Goal: Task Accomplishment & Management: Manage account settings

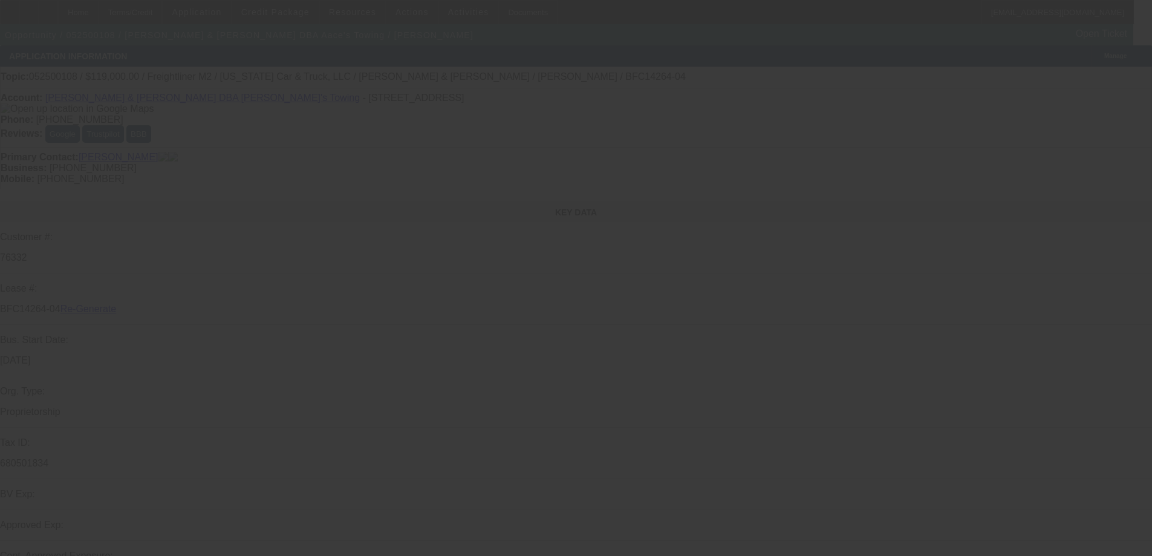
select select "3"
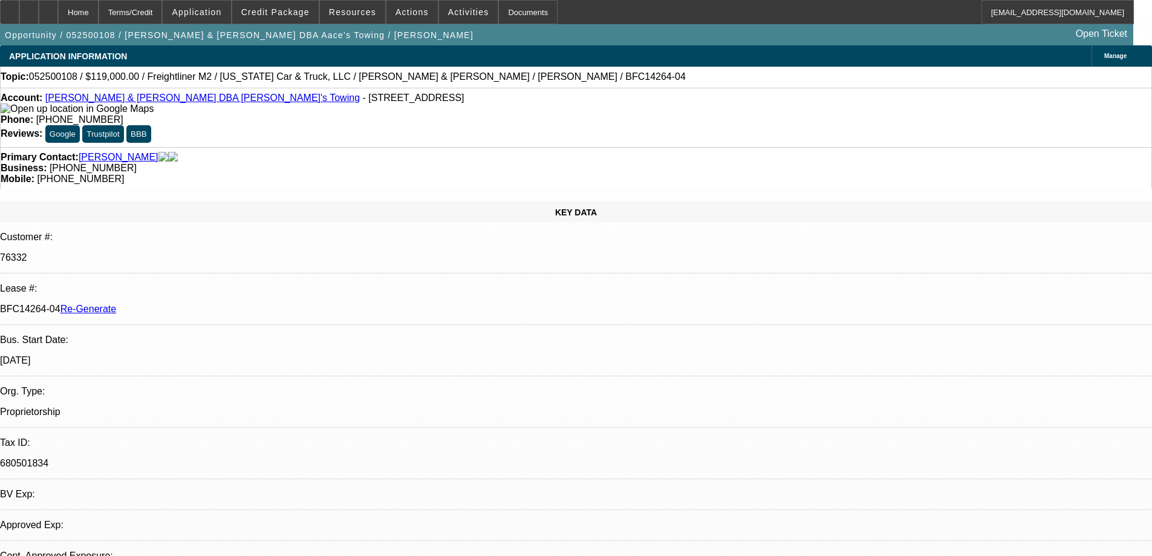
select select "0"
select select "2"
select select "0.1"
select select "4"
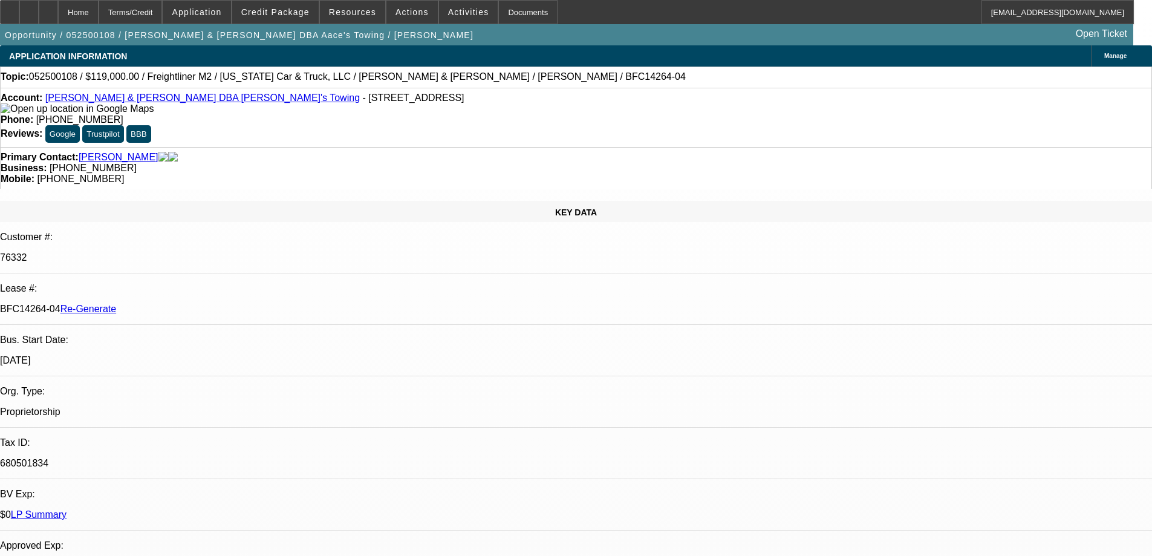
click at [509, 16] on div "Documents" at bounding box center [527, 12] width 59 height 24
click at [58, 11] on div at bounding box center [48, 12] width 19 height 24
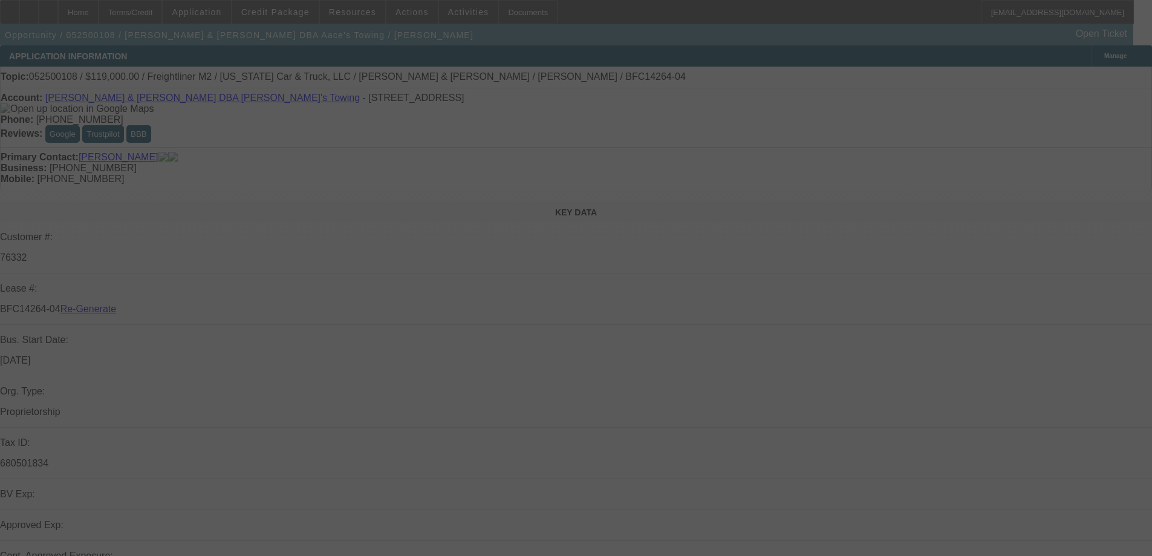
select select "3"
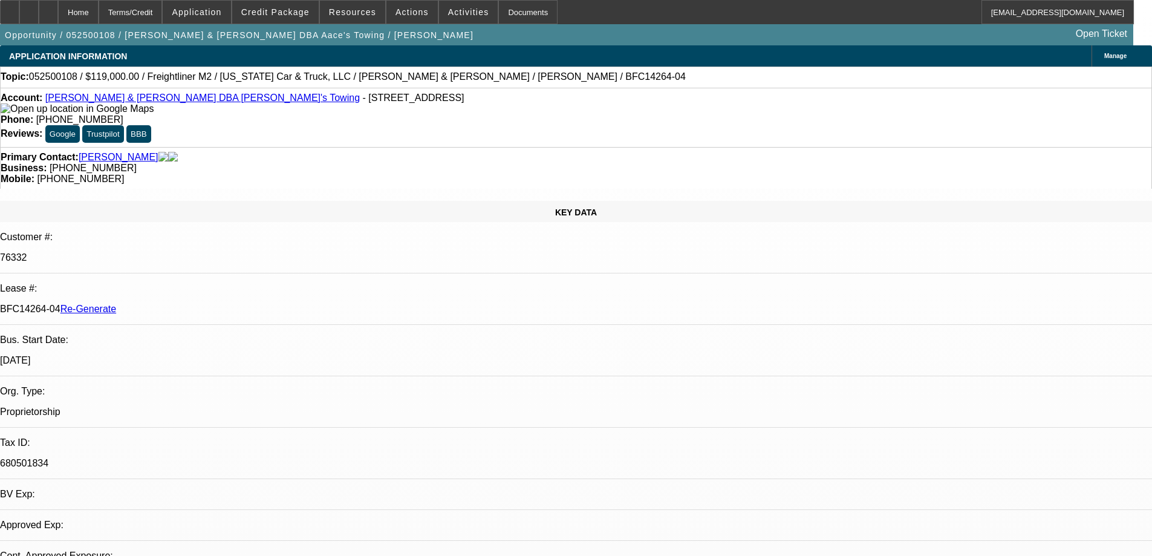
select select "0"
select select "2"
select select "0.1"
select select "4"
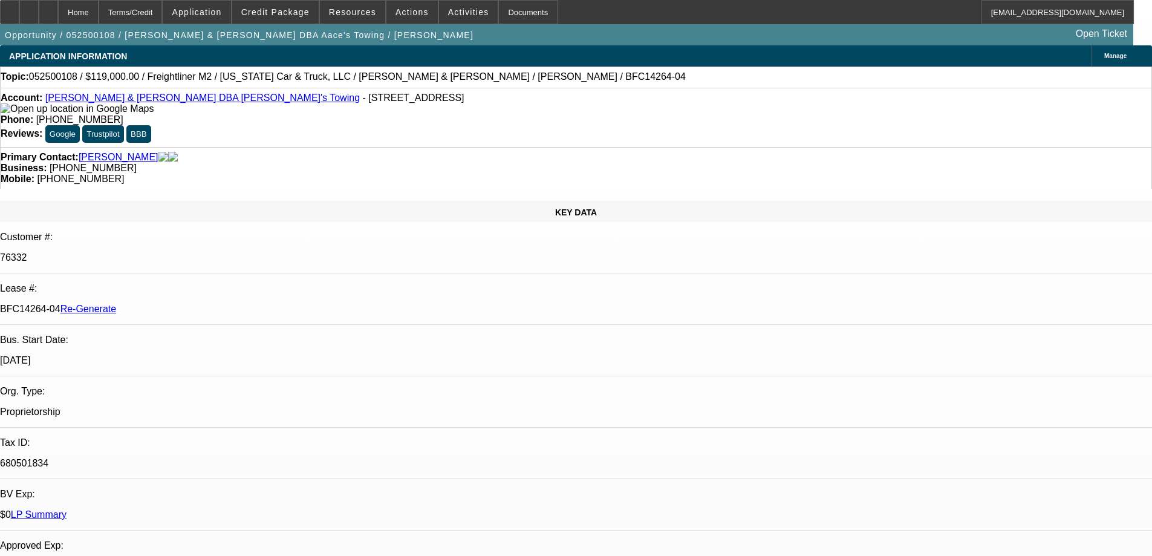
scroll to position [363, 0]
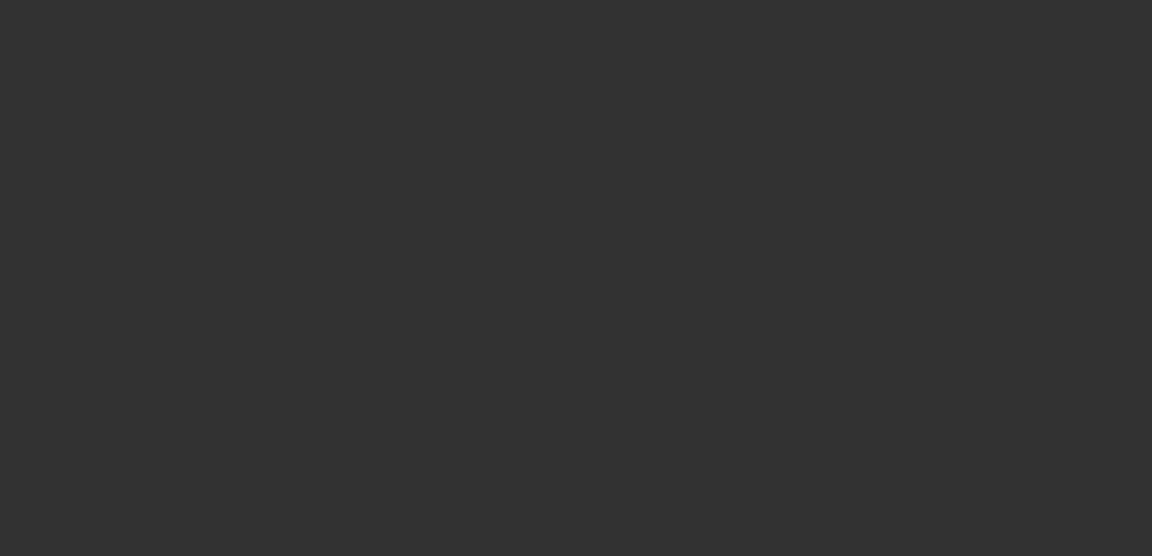
select select "3"
select select "0"
select select "2"
select select "0"
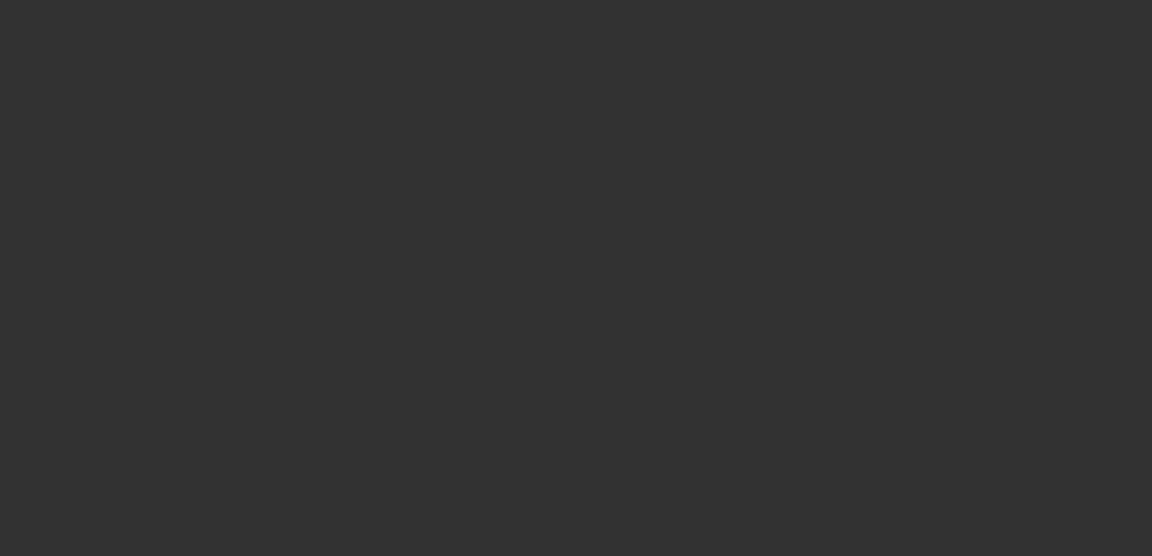
select select "6"
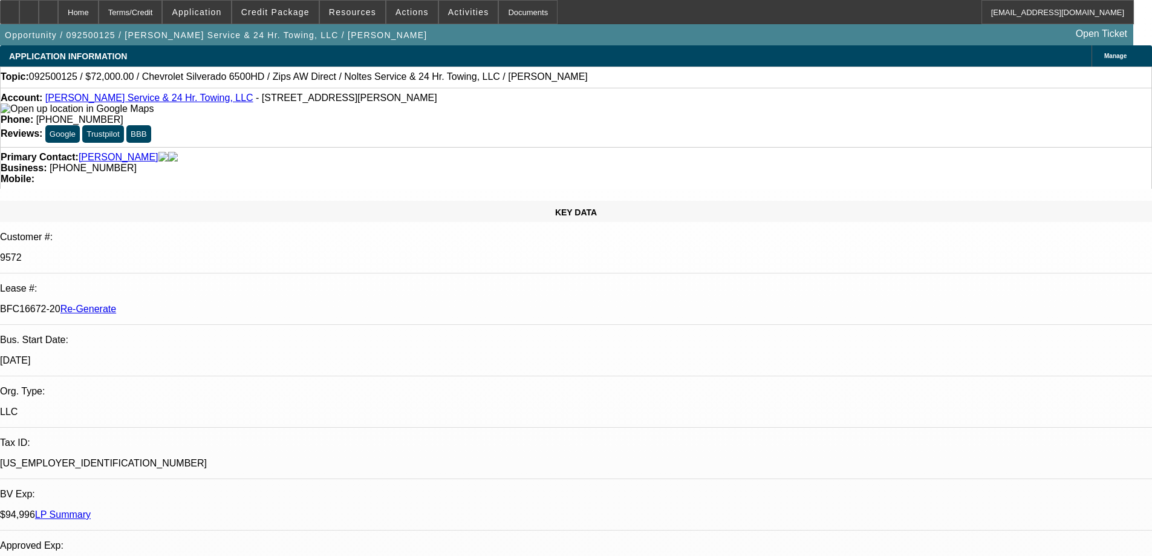
click at [290, 5] on span at bounding box center [275, 12] width 86 height 29
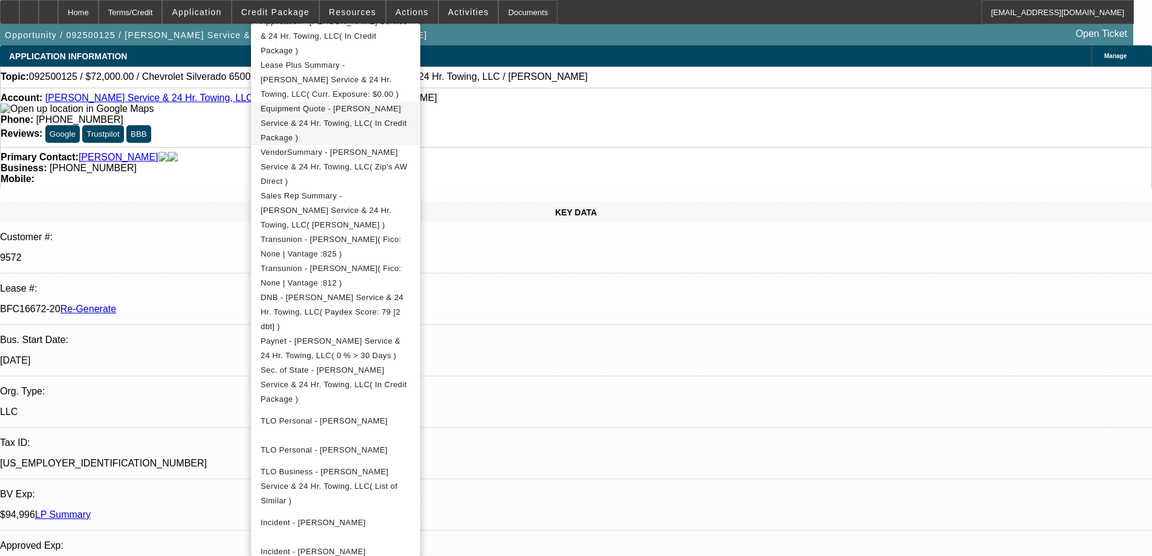
scroll to position [101, 0]
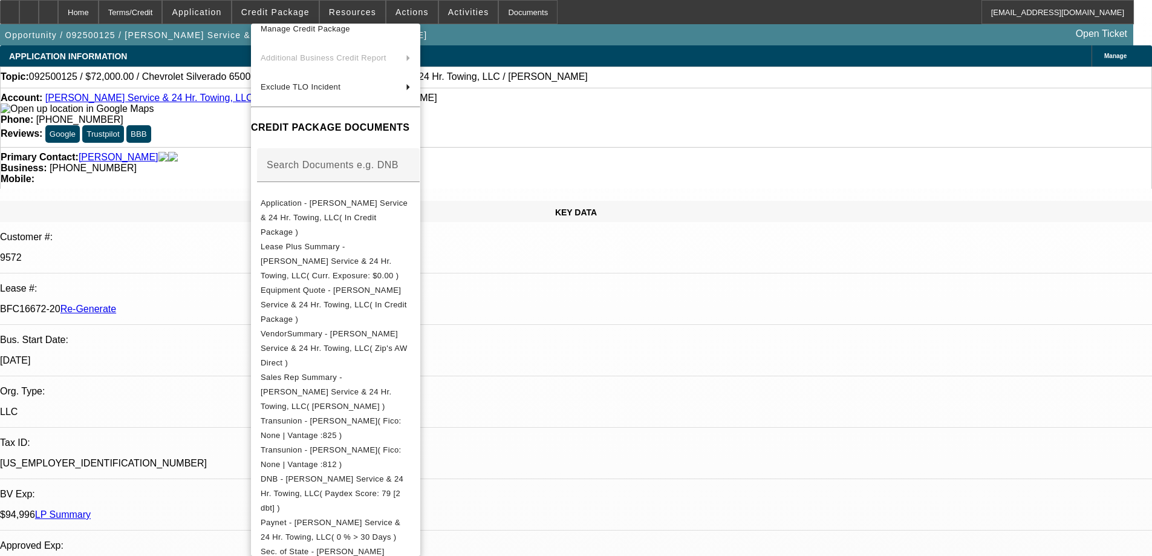
click at [343, 10] on div at bounding box center [576, 278] width 1152 height 556
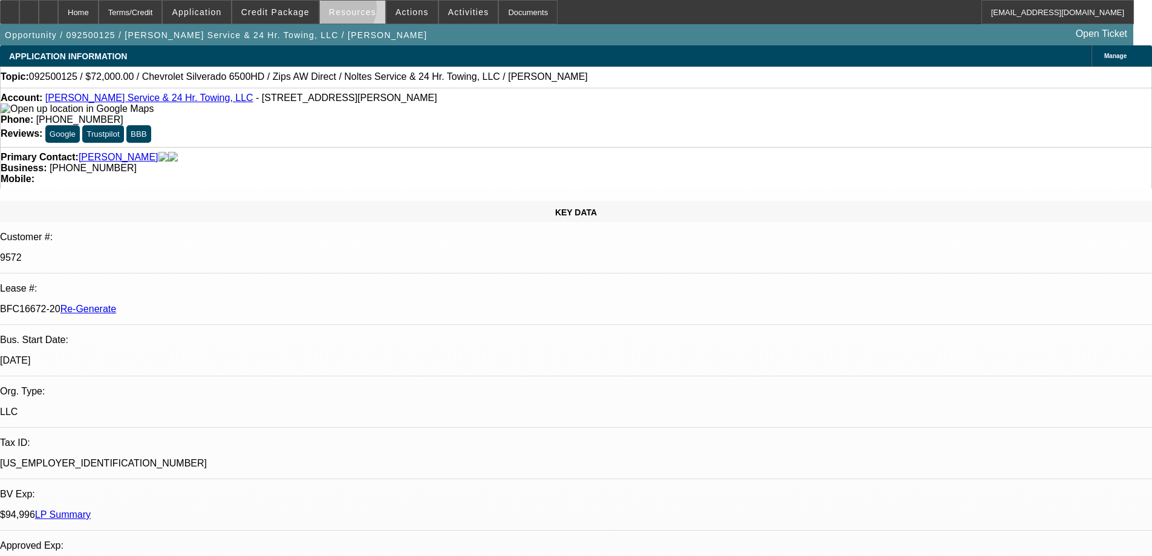
click at [343, 11] on span "Resources" at bounding box center [352, 12] width 47 height 10
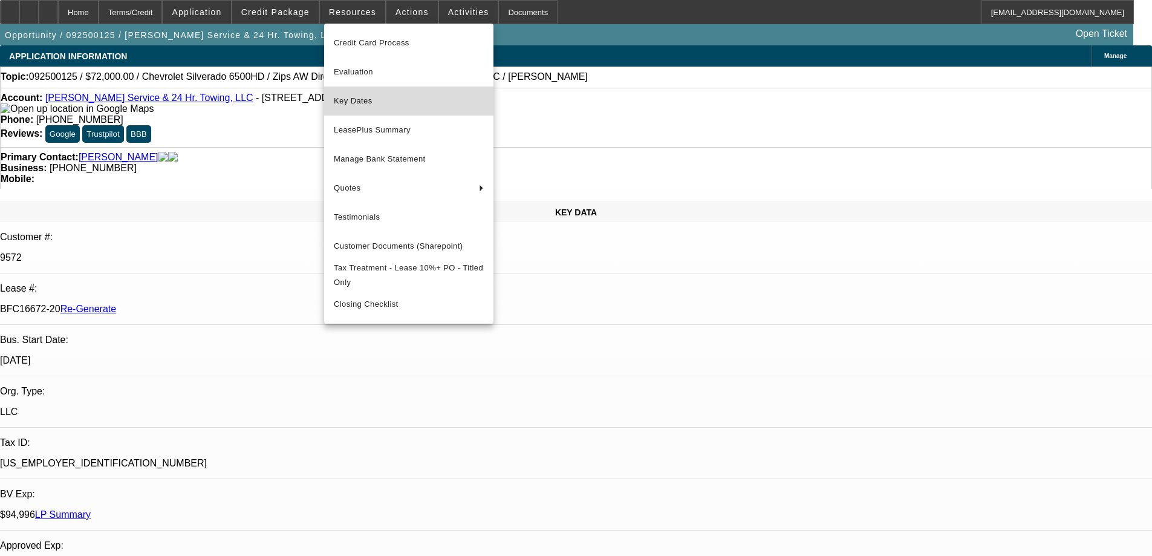
click at [368, 110] on button "Key Dates" at bounding box center [408, 100] width 169 height 29
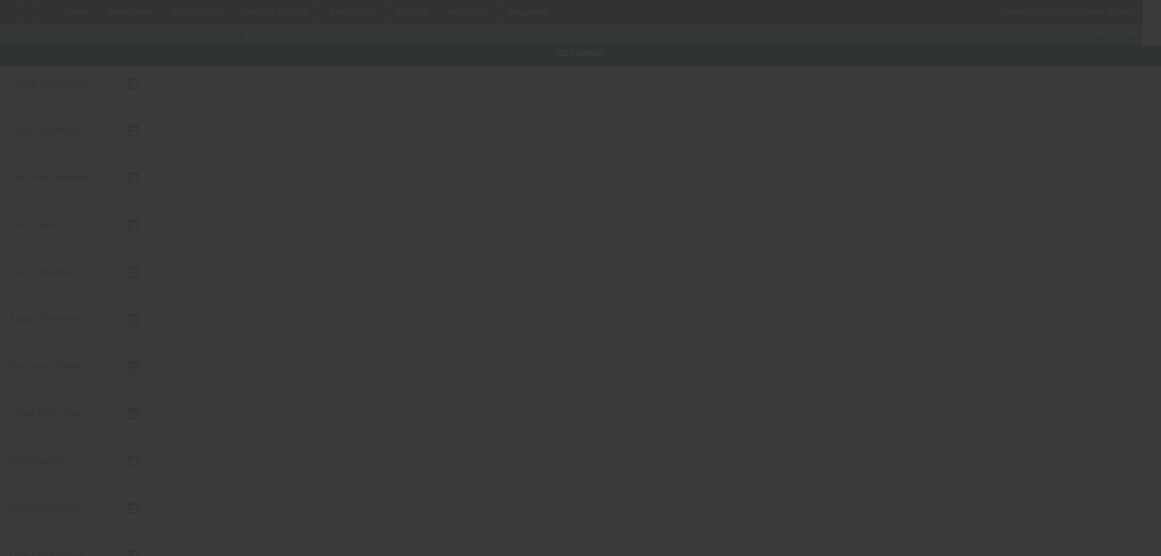
type input "[DATE]"
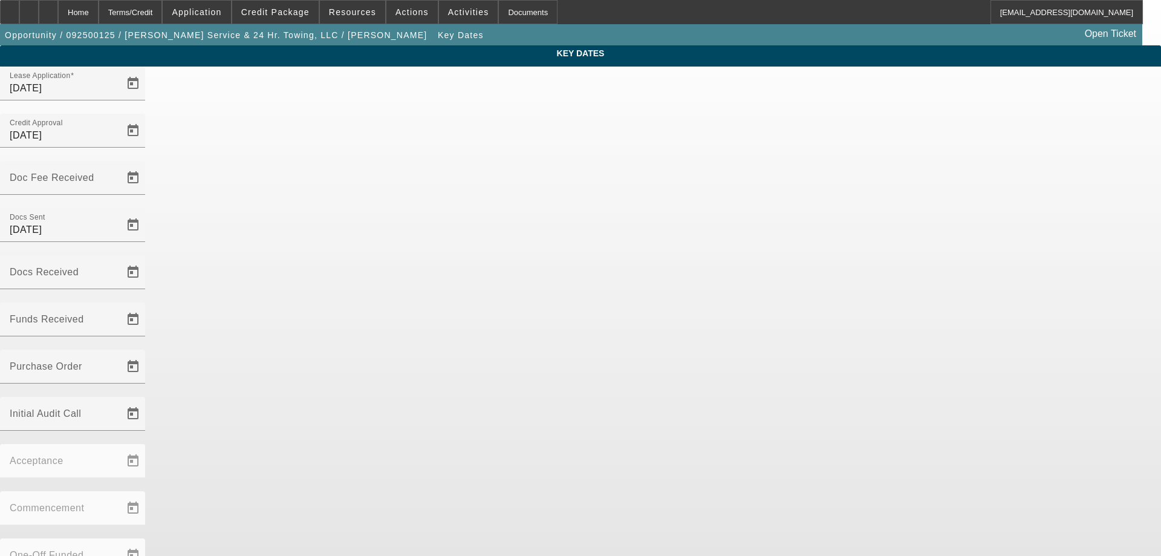
click at [148, 258] on span "Open calendar" at bounding box center [133, 272] width 29 height 29
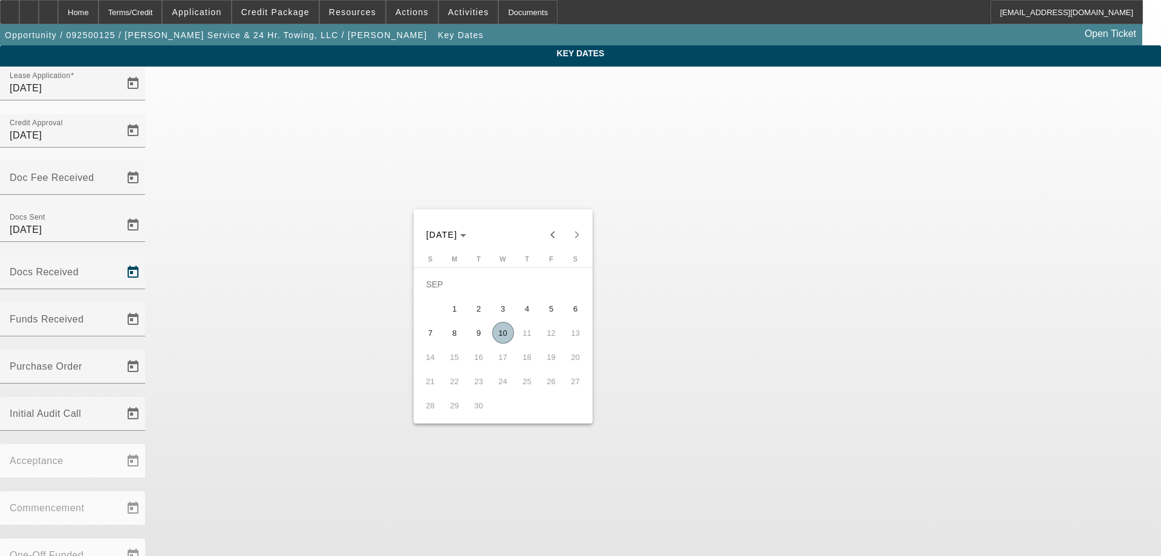
click at [504, 337] on span "10" at bounding box center [503, 333] width 22 height 22
type input "[DATE]"
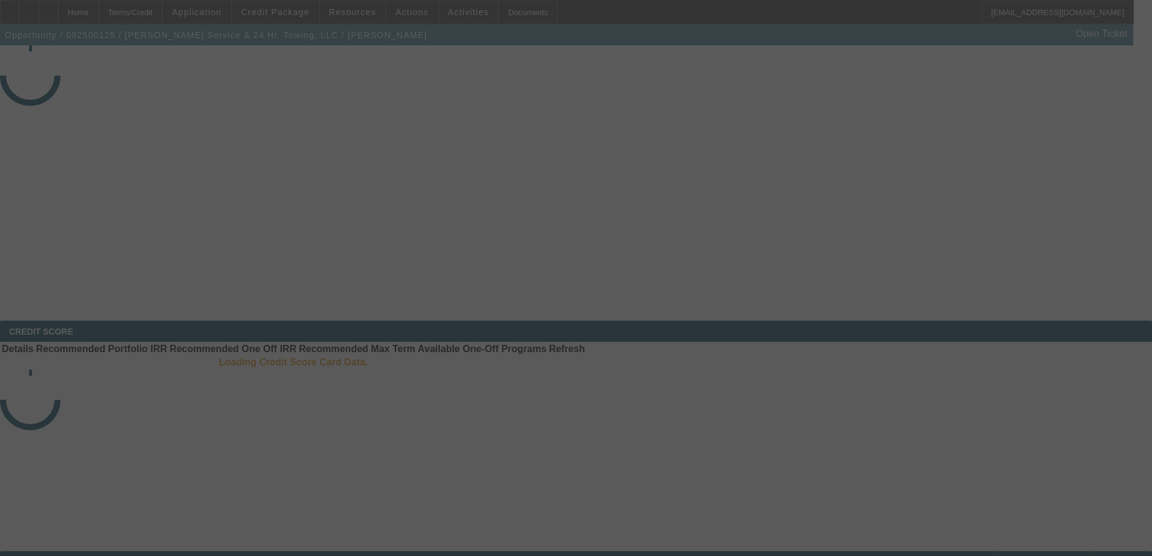
select select "3"
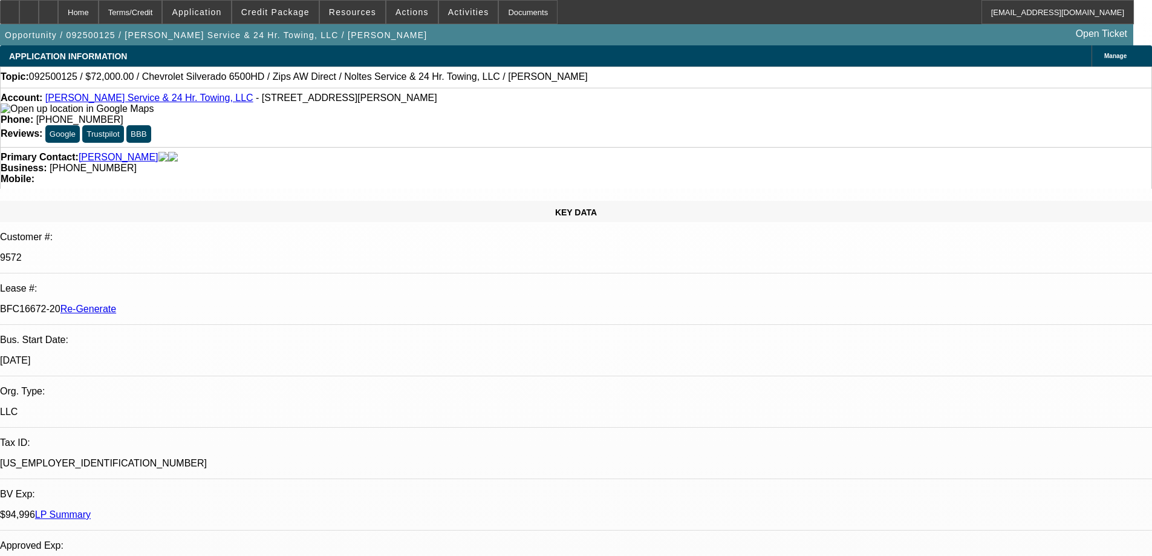
select select "0"
select select "2"
select select "0"
select select "6"
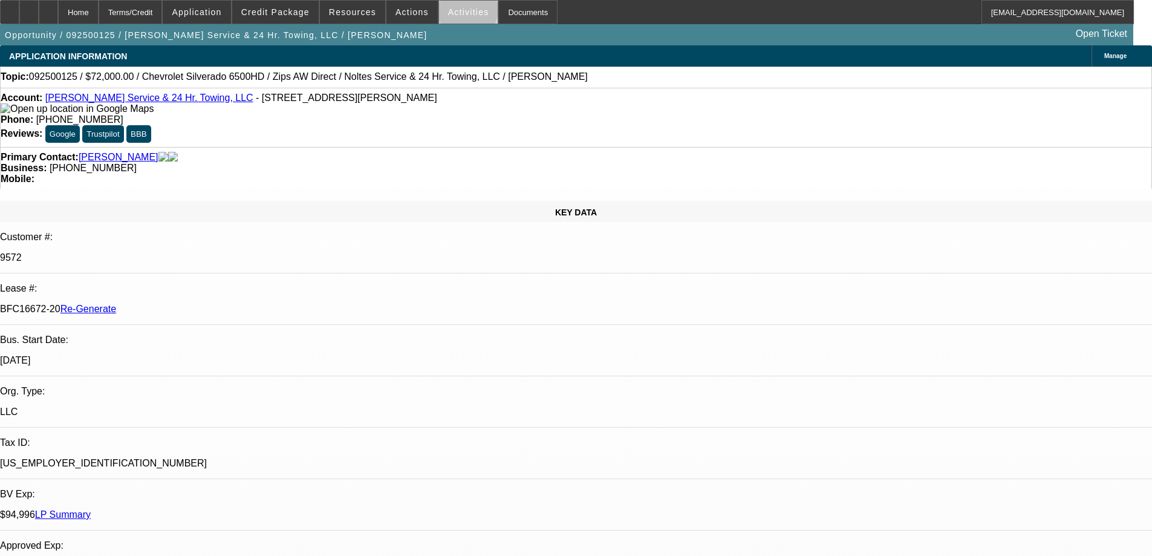
click at [455, 13] on span "Activities" at bounding box center [468, 12] width 41 height 10
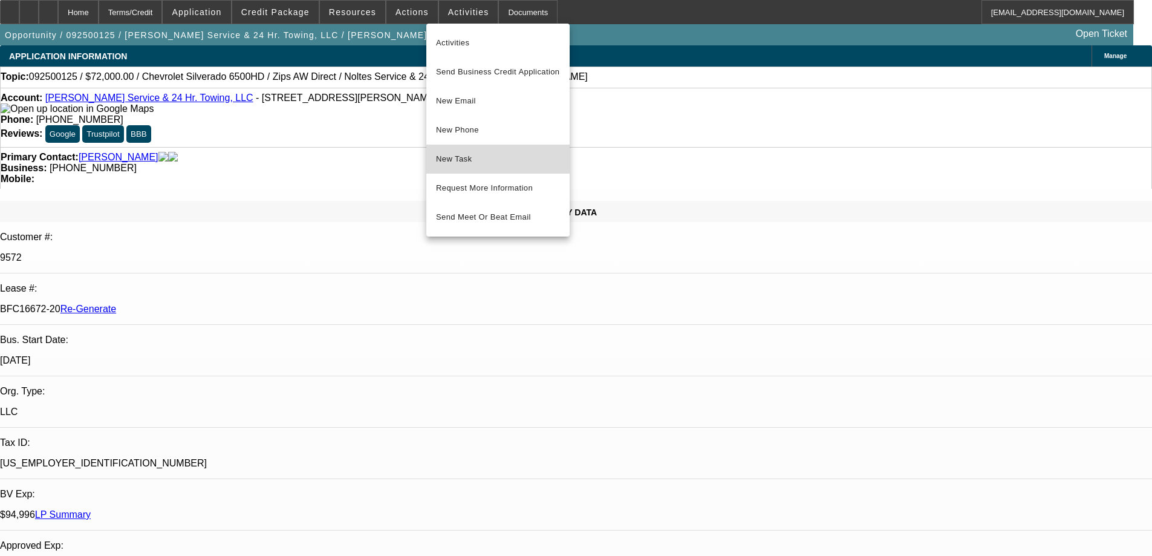
click at [447, 155] on span "New Task" at bounding box center [498, 159] width 124 height 15
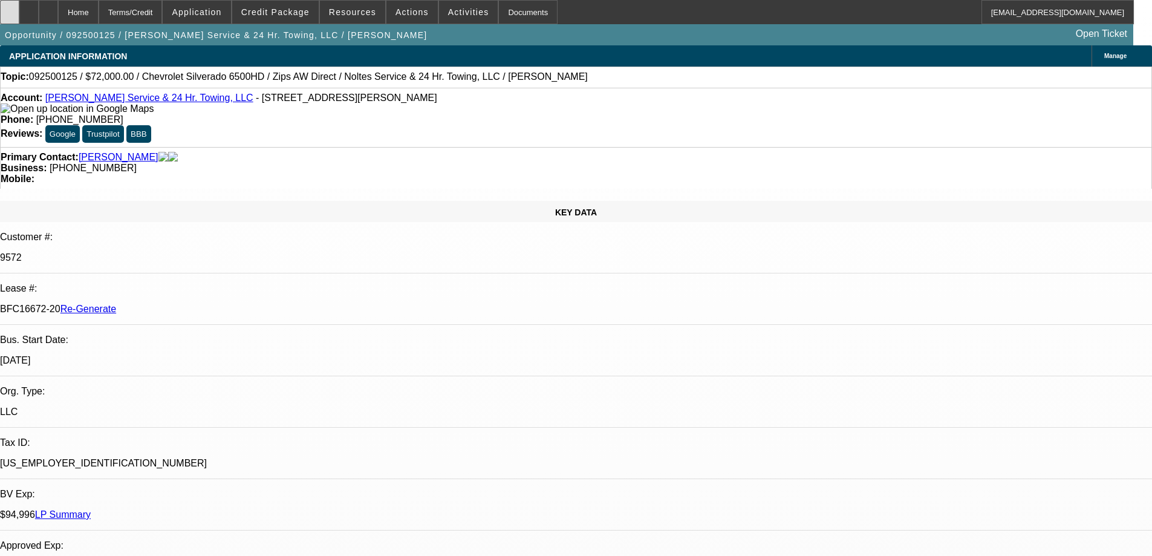
click at [19, 8] on div at bounding box center [9, 12] width 19 height 24
click at [48, 8] on icon at bounding box center [48, 8] width 0 height 0
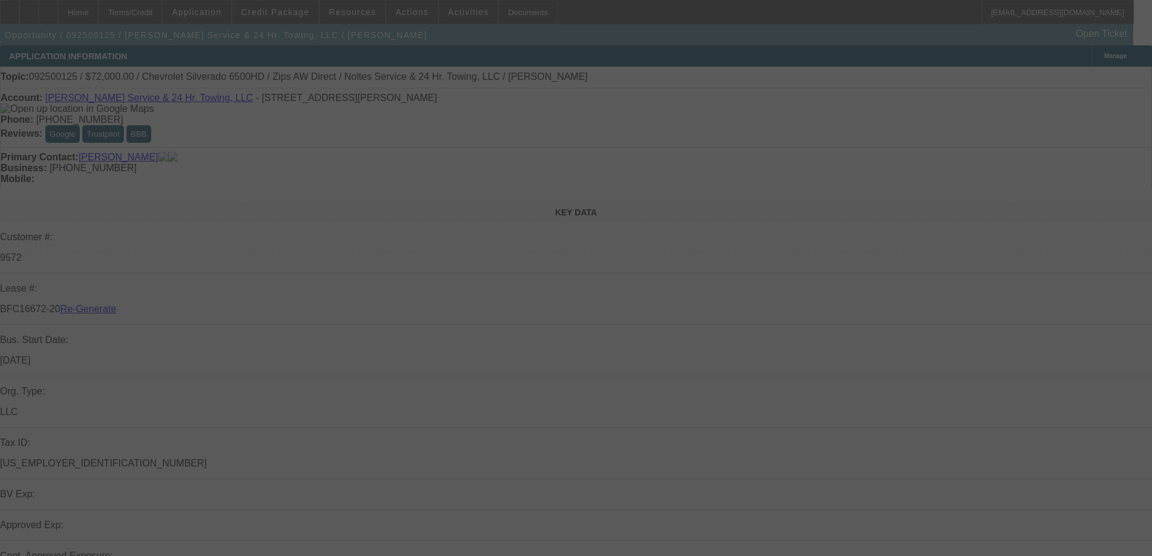
select select "3"
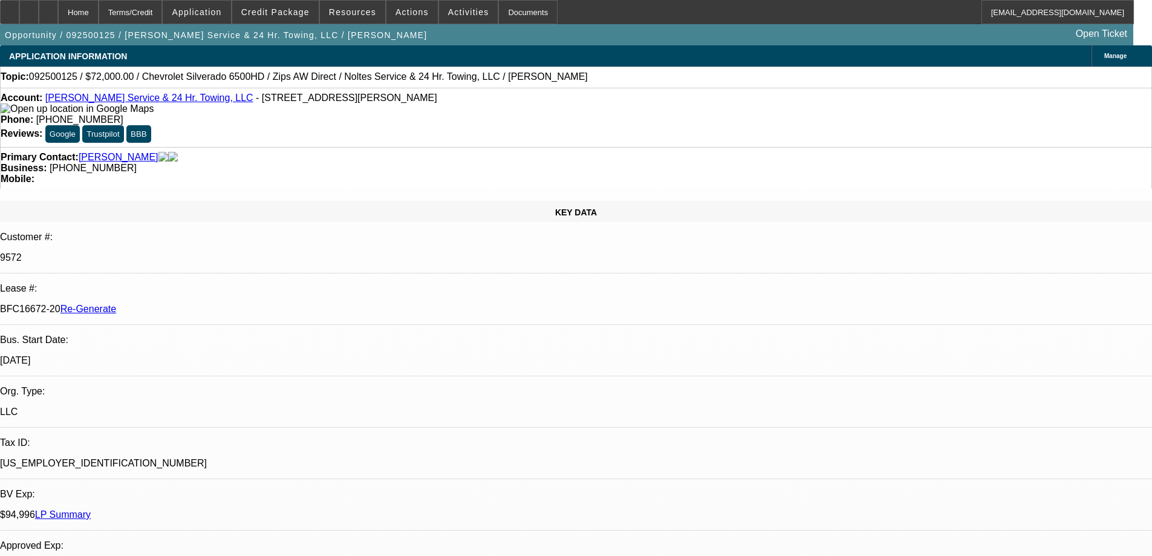
select select "0"
select select "2"
select select "0"
select select "6"
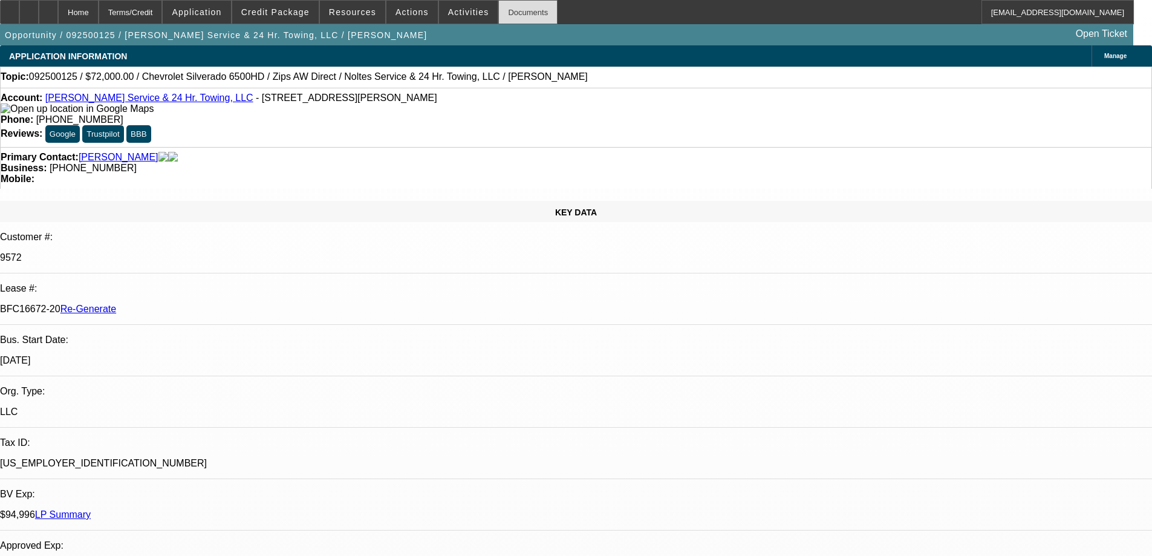
click at [498, 10] on div "Documents" at bounding box center [527, 12] width 59 height 24
